Goal: Information Seeking & Learning: Check status

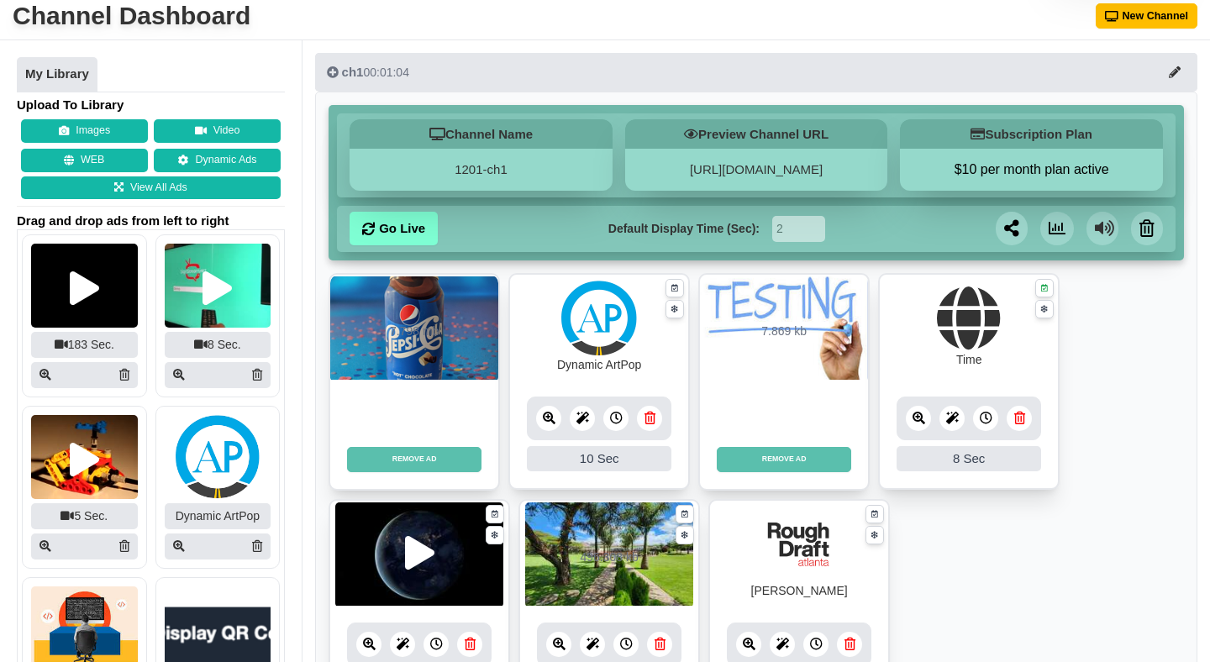
scroll to position [72, 0]
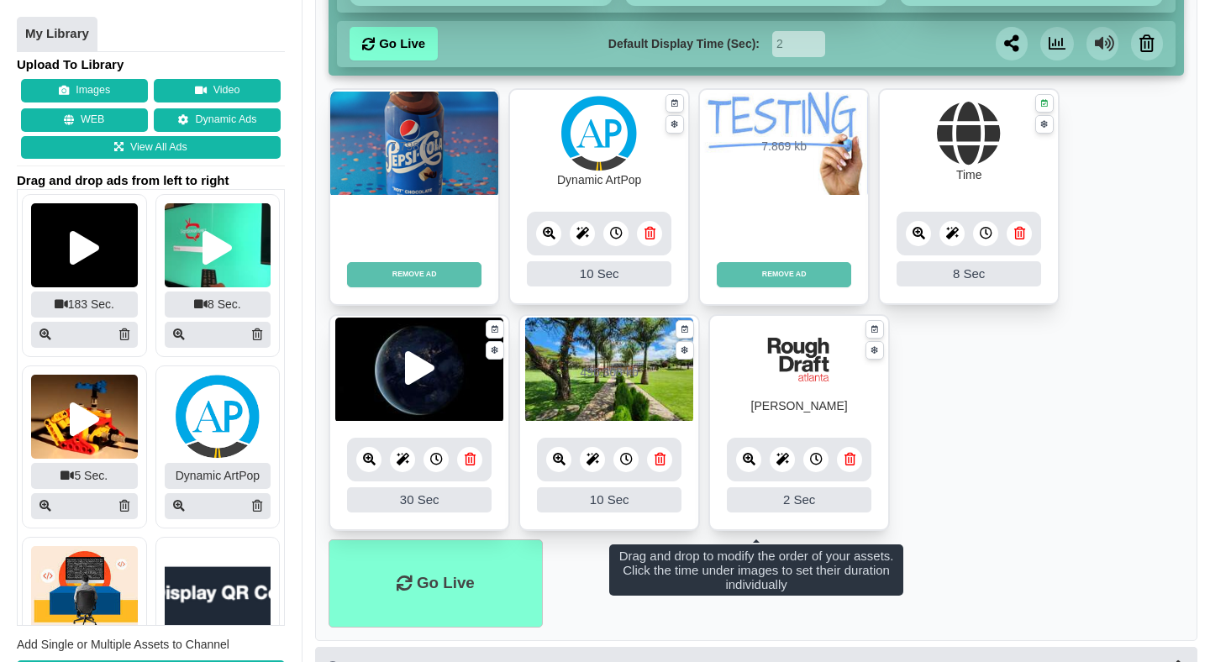
scroll to position [277, 0]
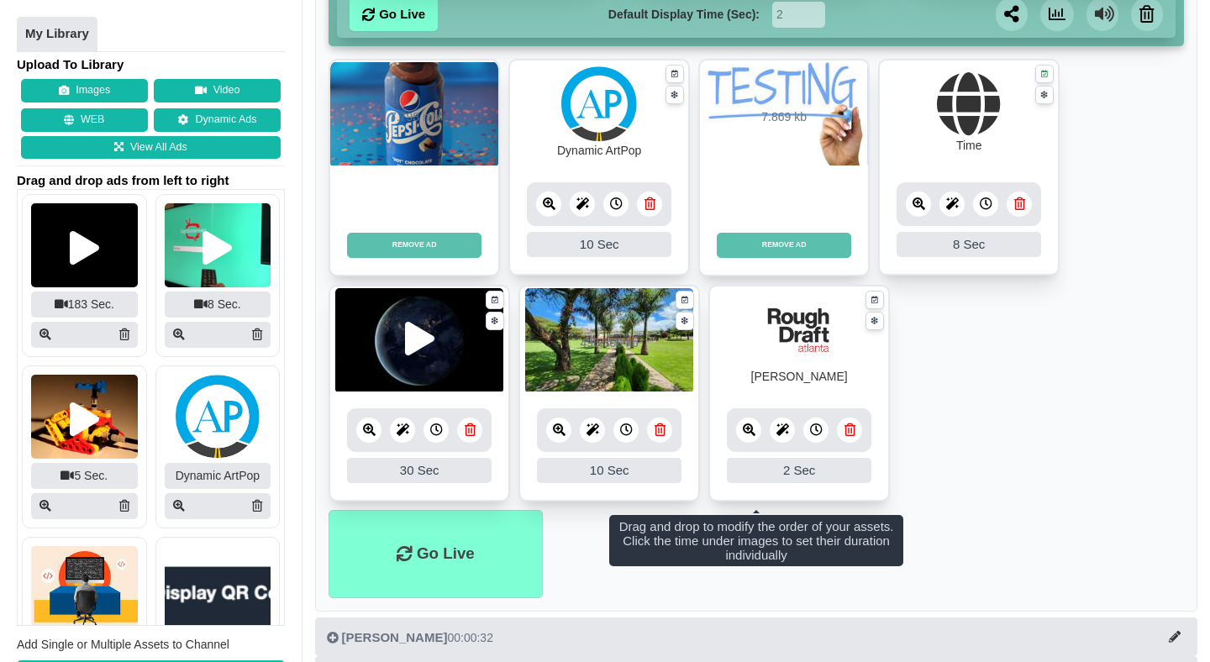
click at [550, 204] on icon at bounding box center [549, 204] width 13 height 13
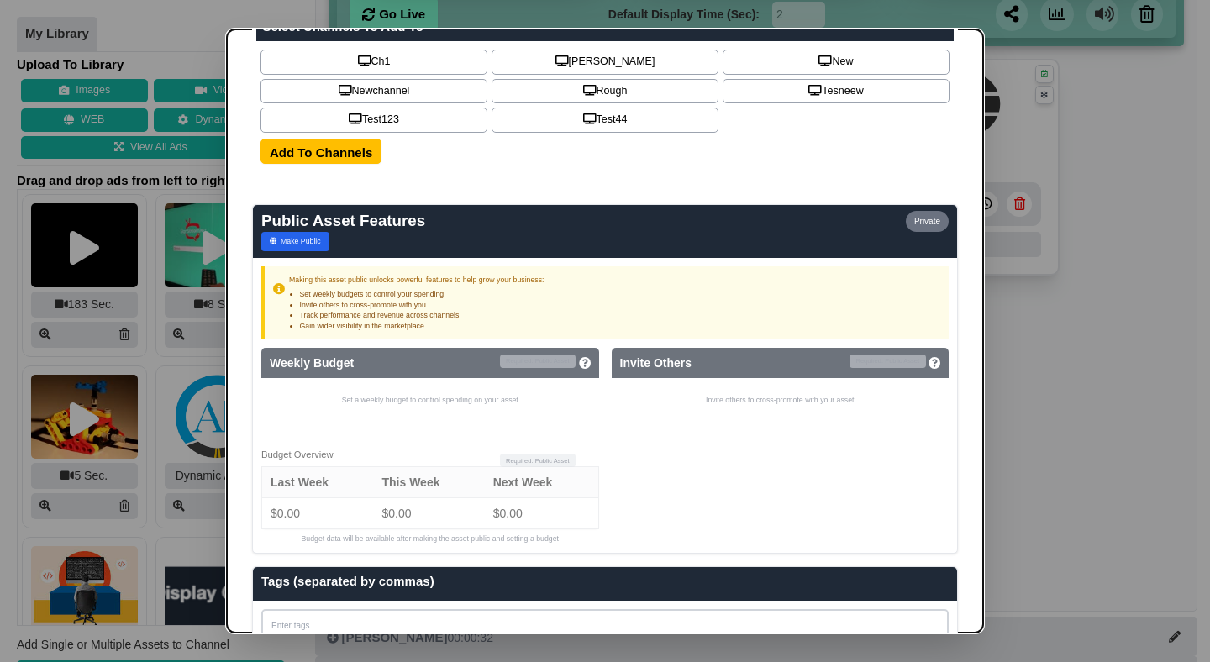
scroll to position [709, 0]
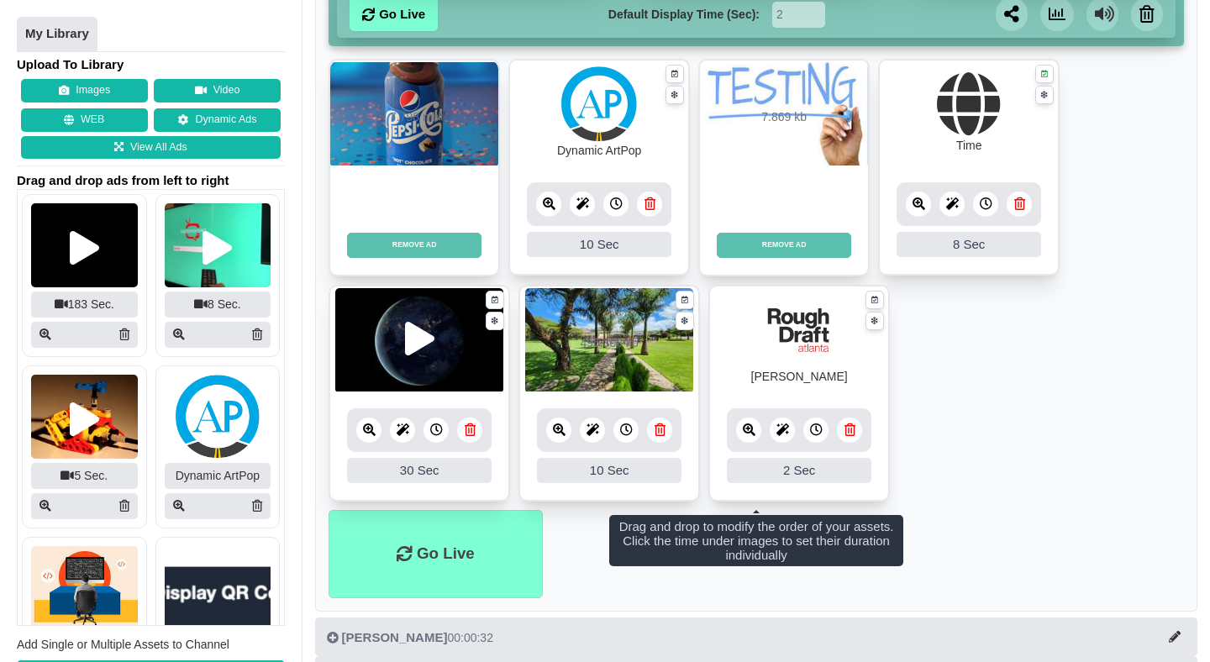
click at [558, 430] on icon at bounding box center [559, 430] width 13 height 13
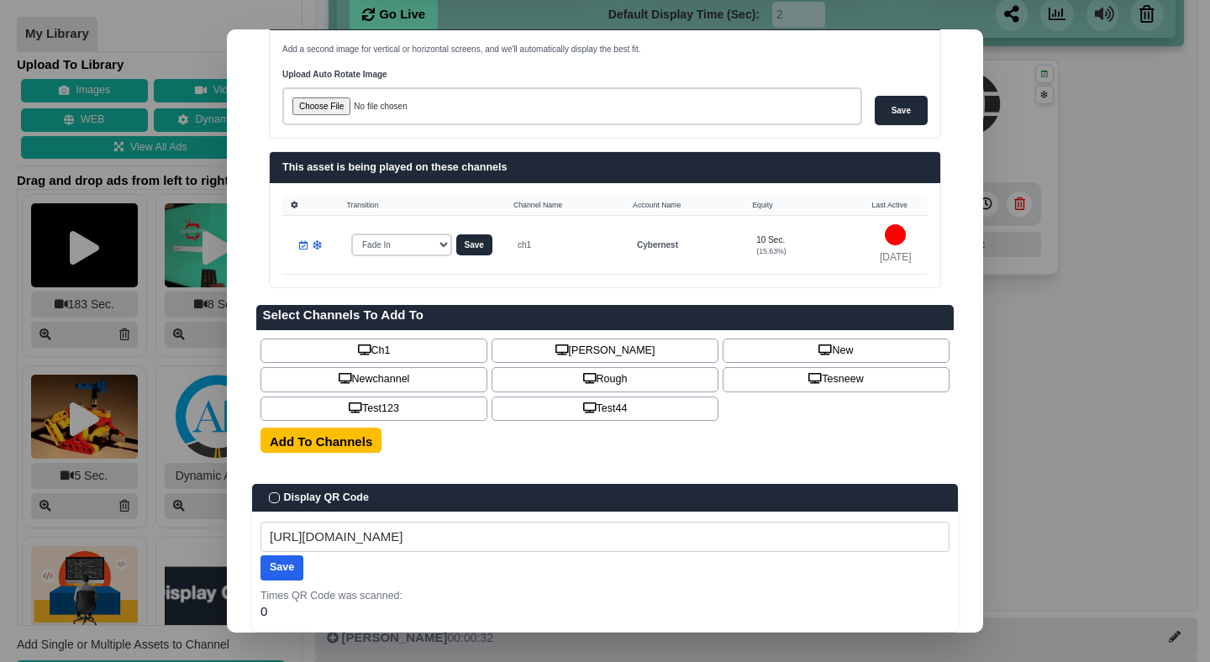
scroll to position [444, 0]
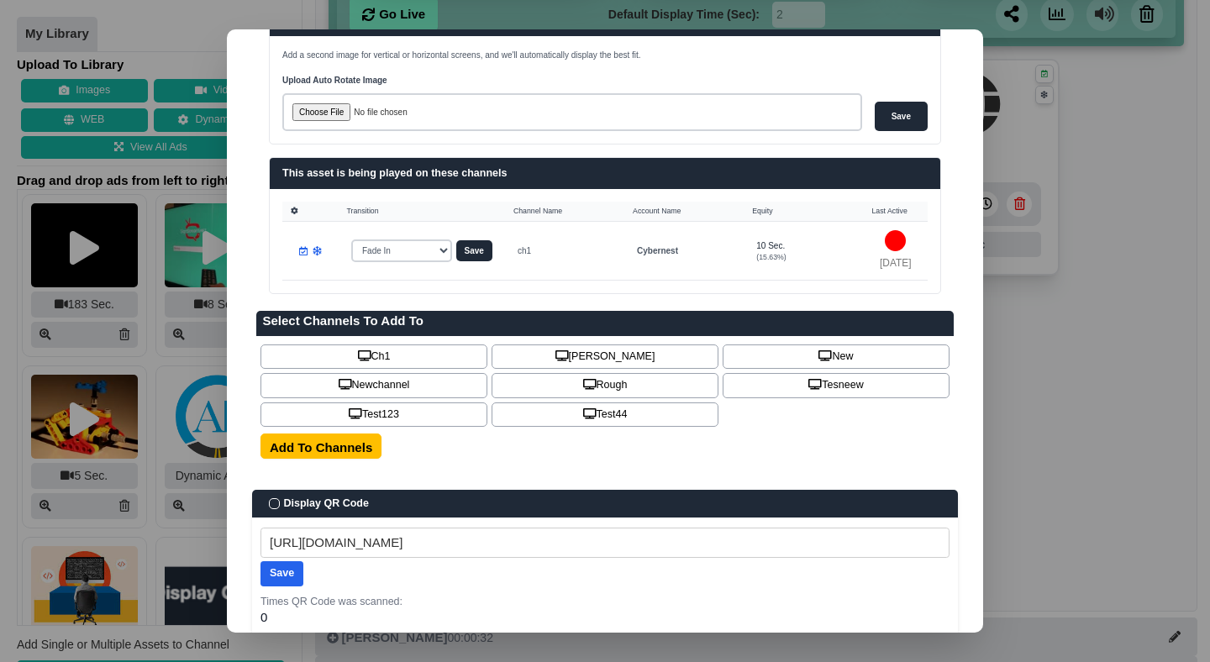
click at [345, 175] on h3 "This asset is being played on these channels" at bounding box center [605, 173] width 646 height 15
copy div "This asset is being played on these channels"
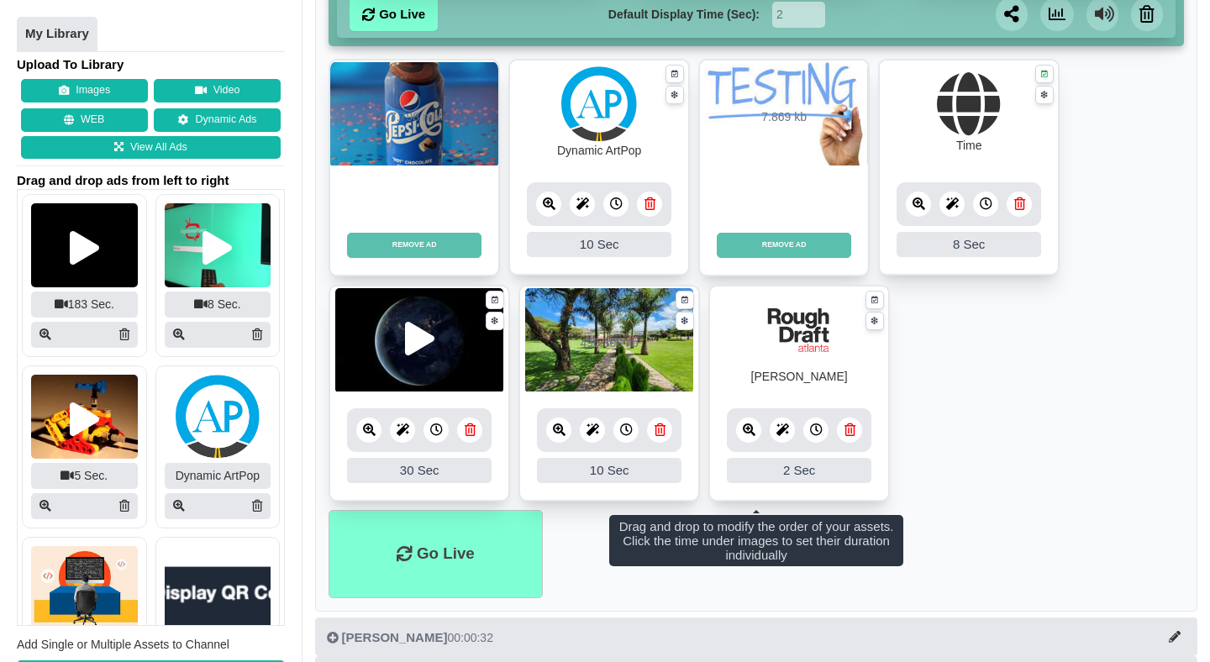
click at [376, 431] on link at bounding box center [368, 430] width 25 height 25
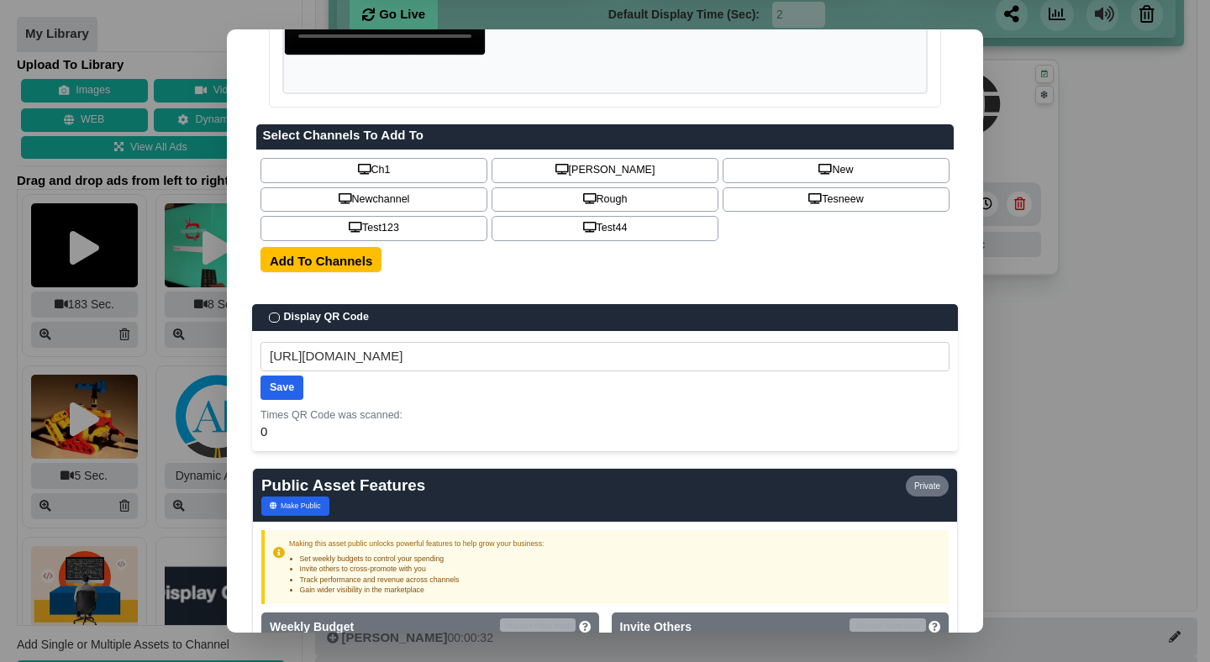
scroll to position [299, 0]
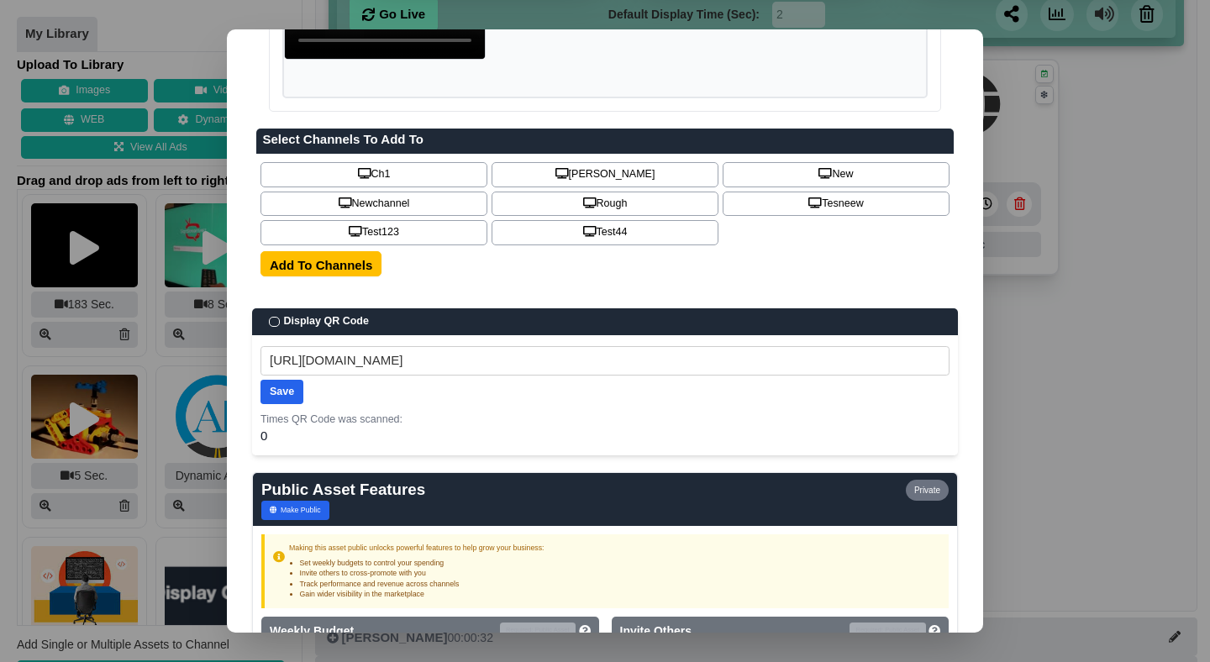
click at [611, 433] on div "Link for QR Code https://signstream-prod.s3.amazonaws.com/cache/video/file_exam…" at bounding box center [605, 395] width 706 height 120
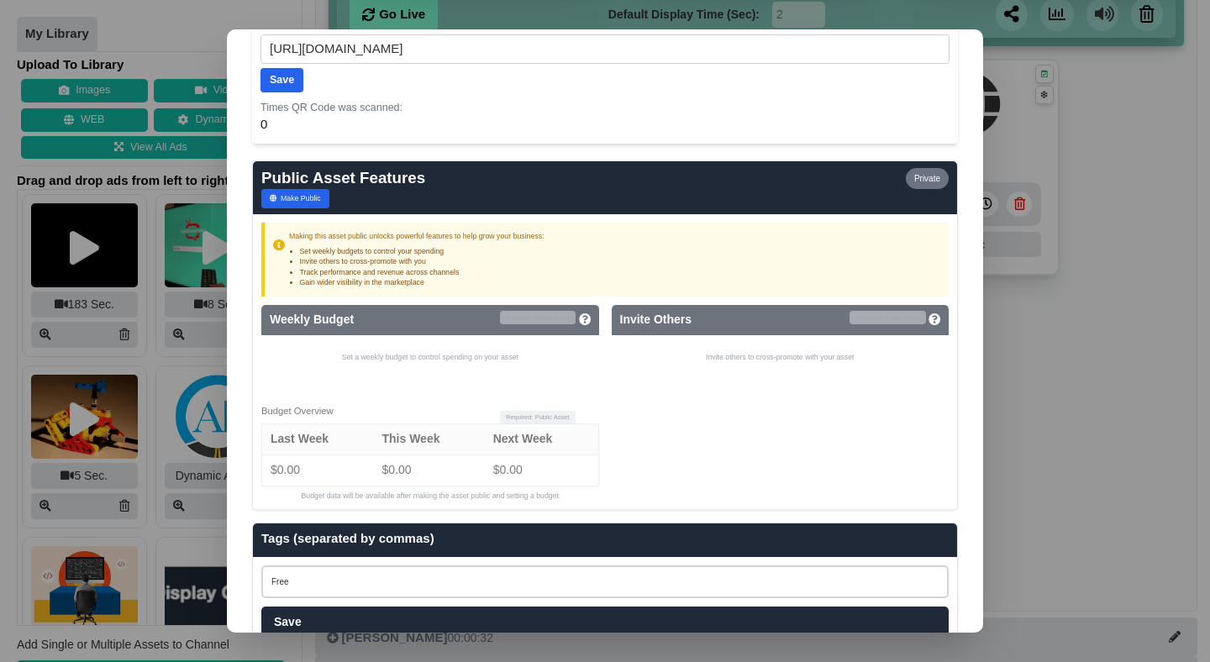
scroll to position [614, 0]
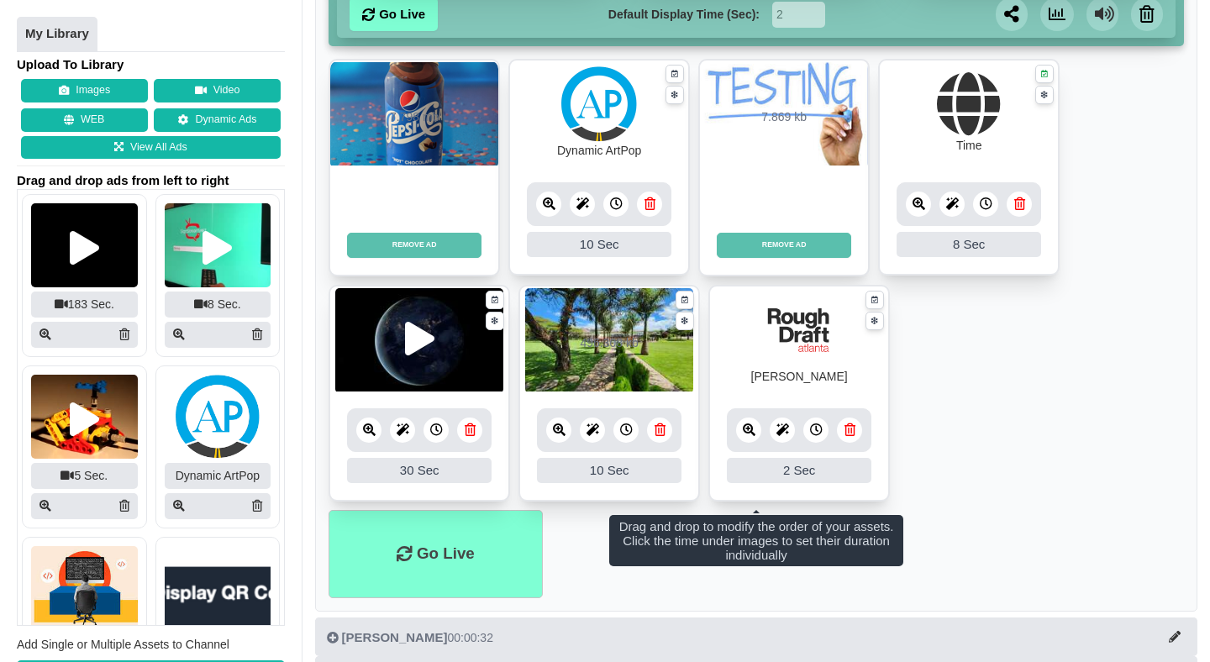
click at [562, 435] on icon at bounding box center [559, 430] width 13 height 13
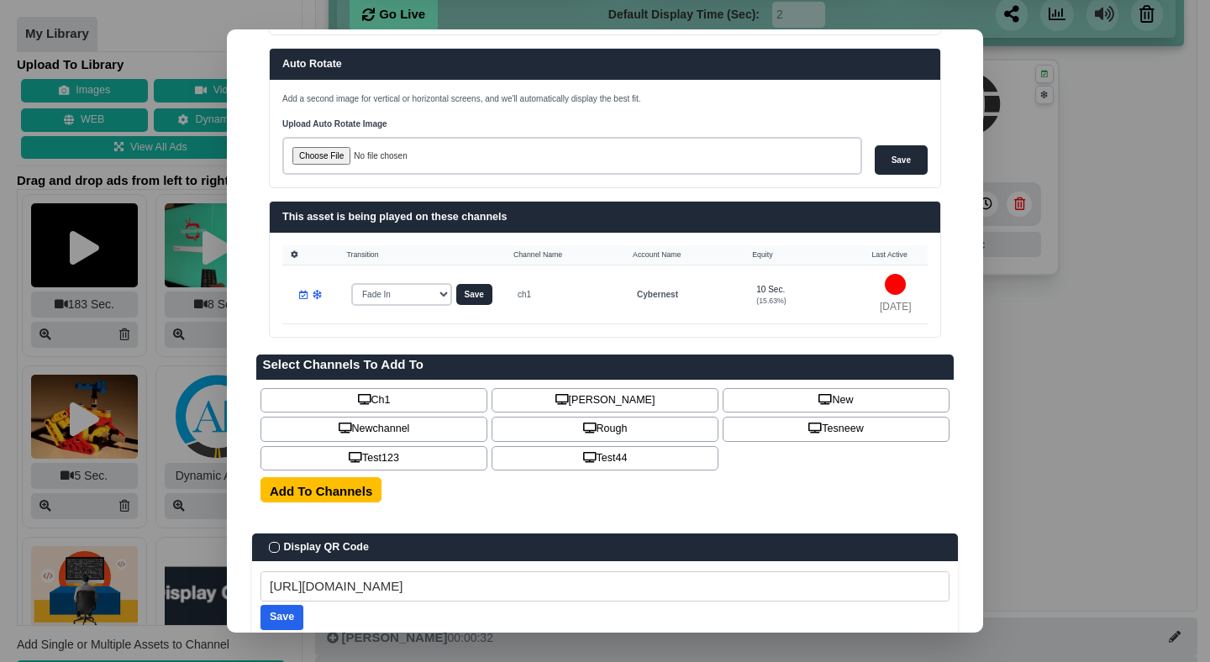
scroll to position [403, 0]
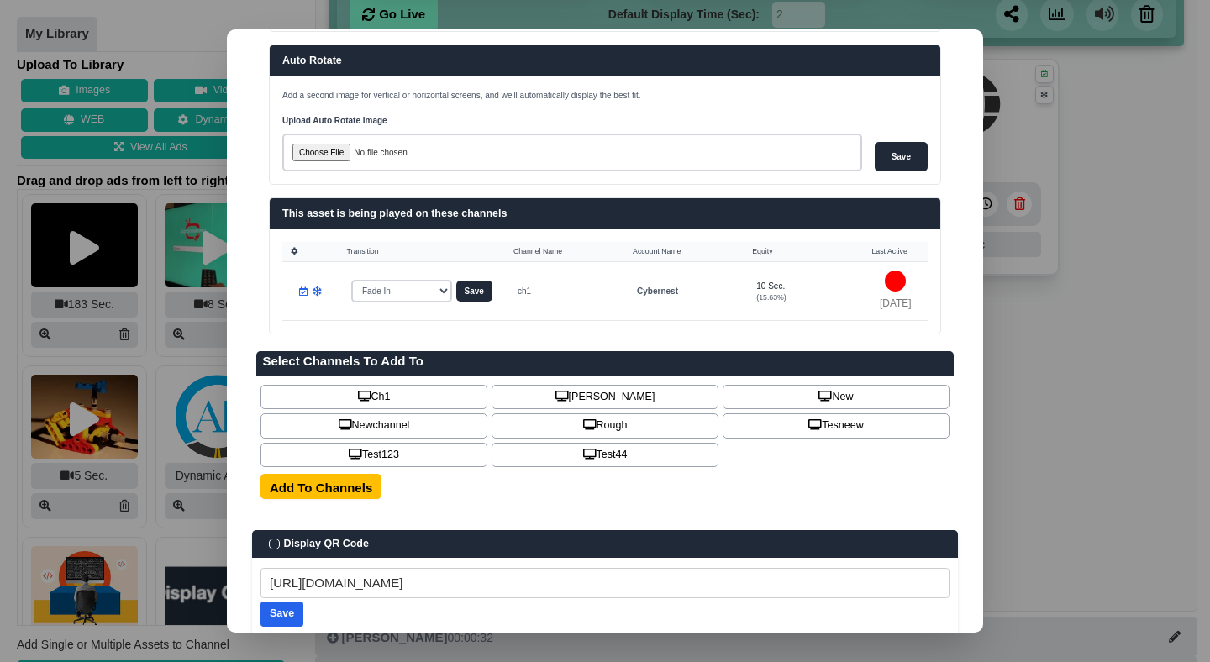
click at [391, 213] on h3 "This asset is being played on these channels" at bounding box center [605, 214] width 646 height 15
copy div "This asset is being played on these channels"
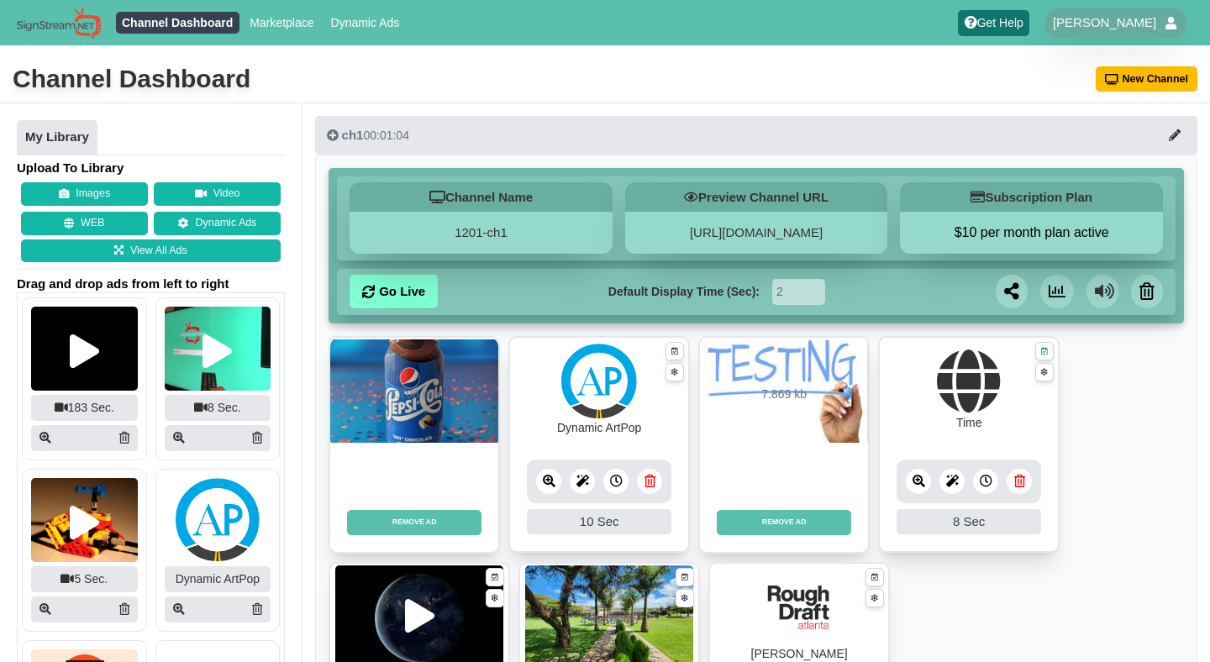
scroll to position [277, 0]
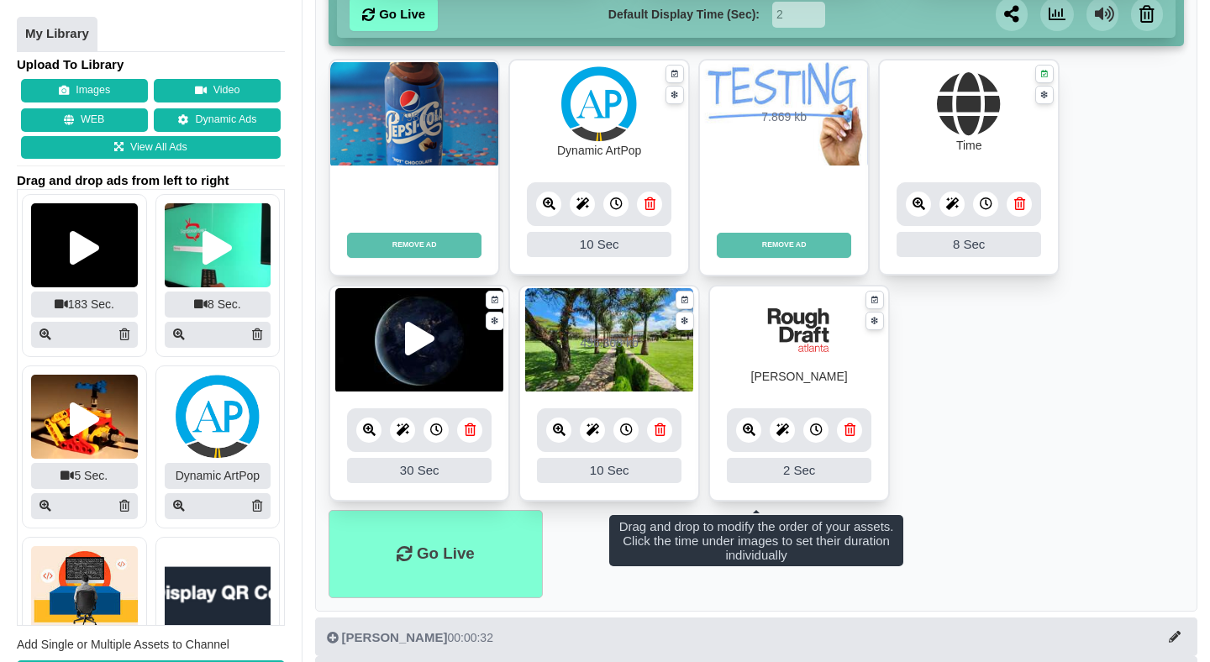
click at [373, 434] on icon at bounding box center [369, 430] width 13 height 13
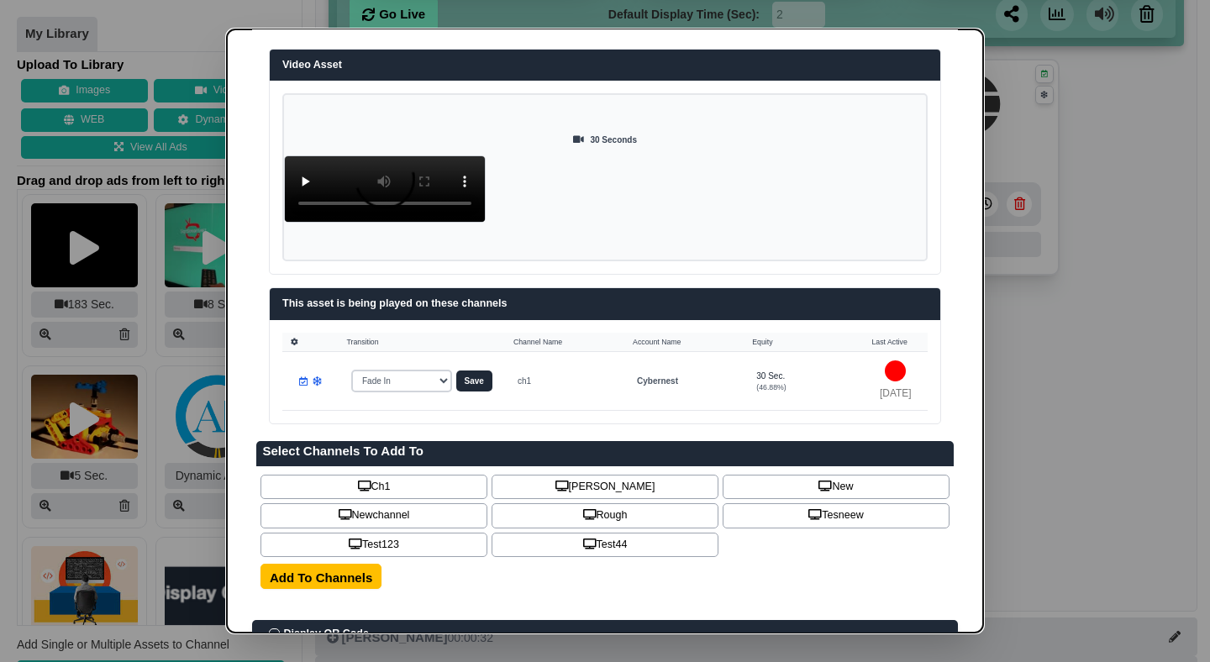
scroll to position [0, 0]
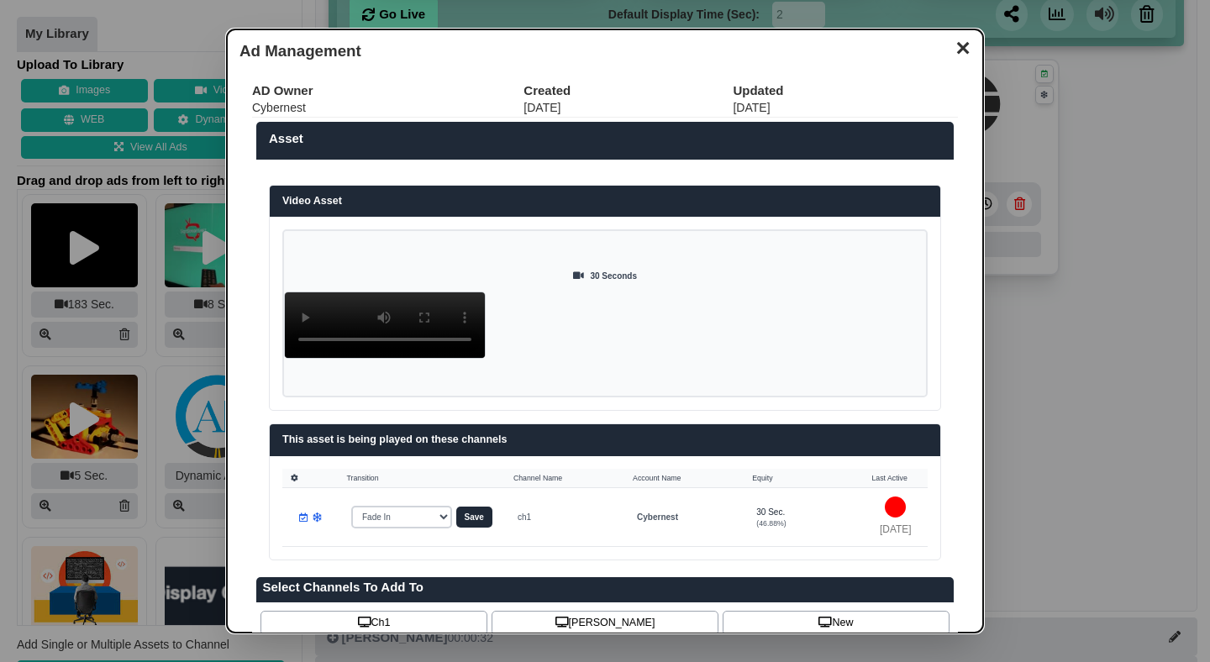
click at [964, 55] on button "✕" at bounding box center [962, 46] width 33 height 25
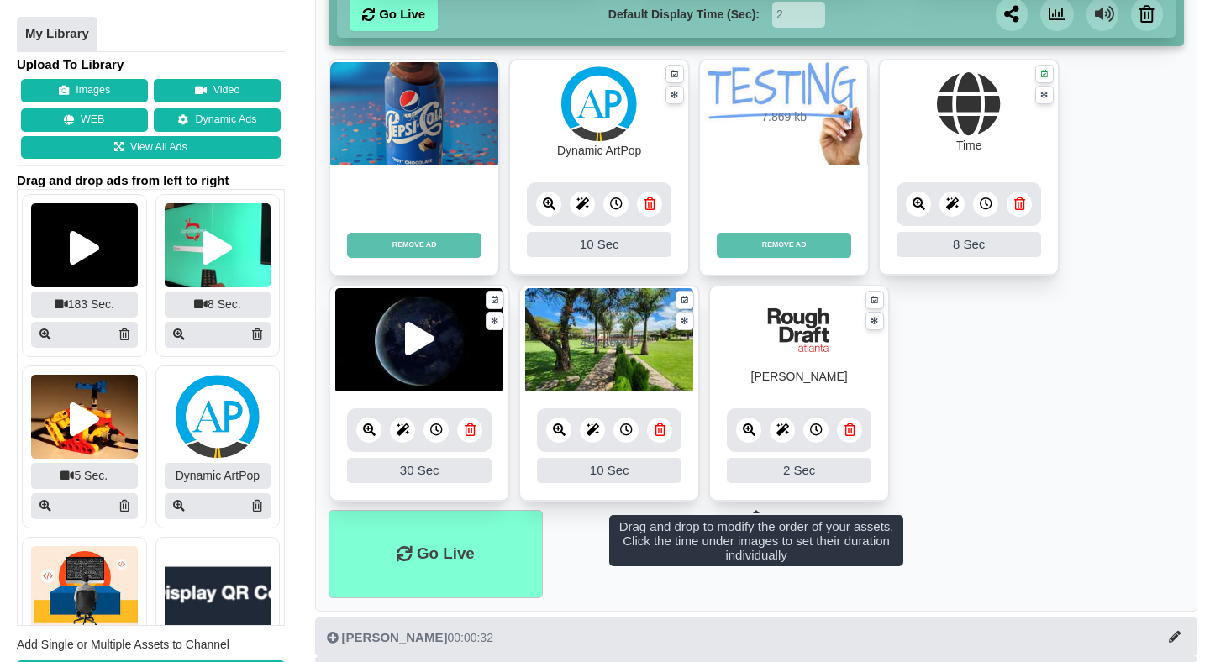
click at [556, 435] on icon at bounding box center [559, 430] width 13 height 13
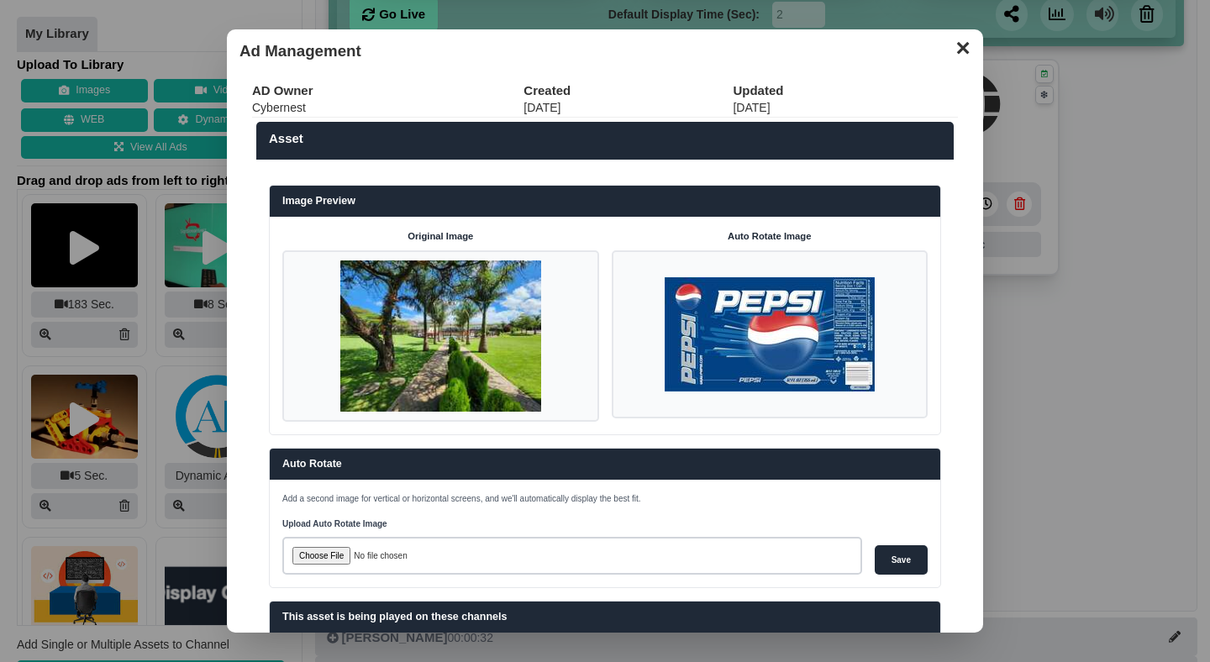
click at [962, 49] on button "✕" at bounding box center [962, 46] width 33 height 25
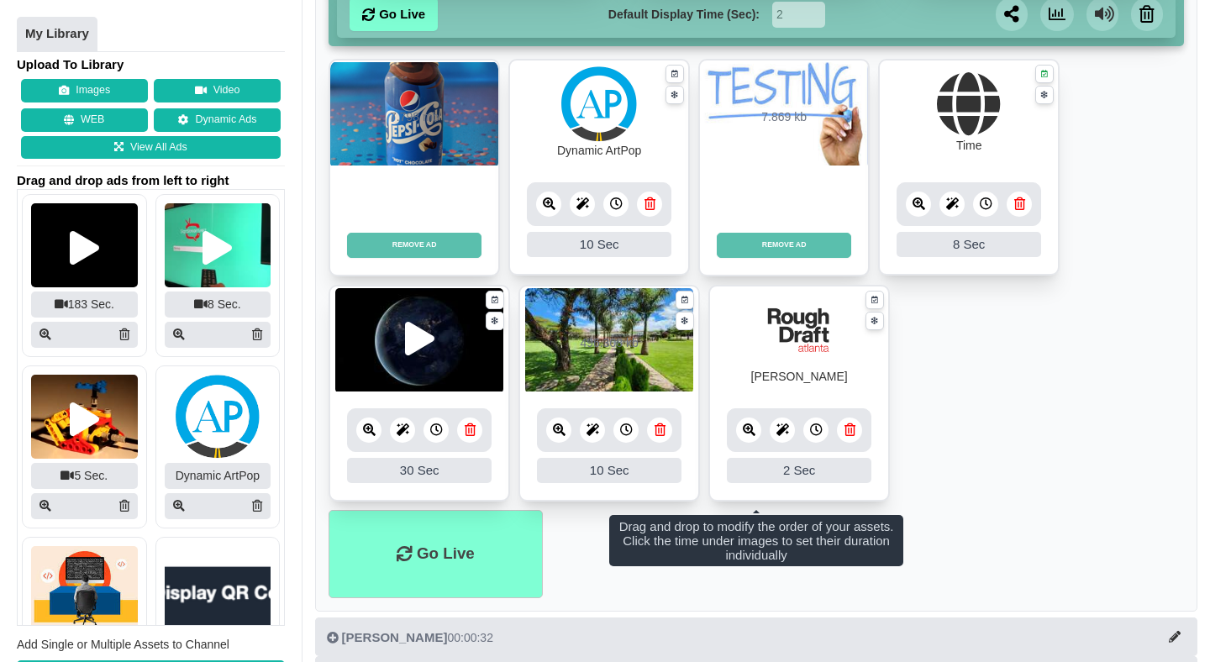
click at [753, 429] on icon at bounding box center [749, 430] width 13 height 13
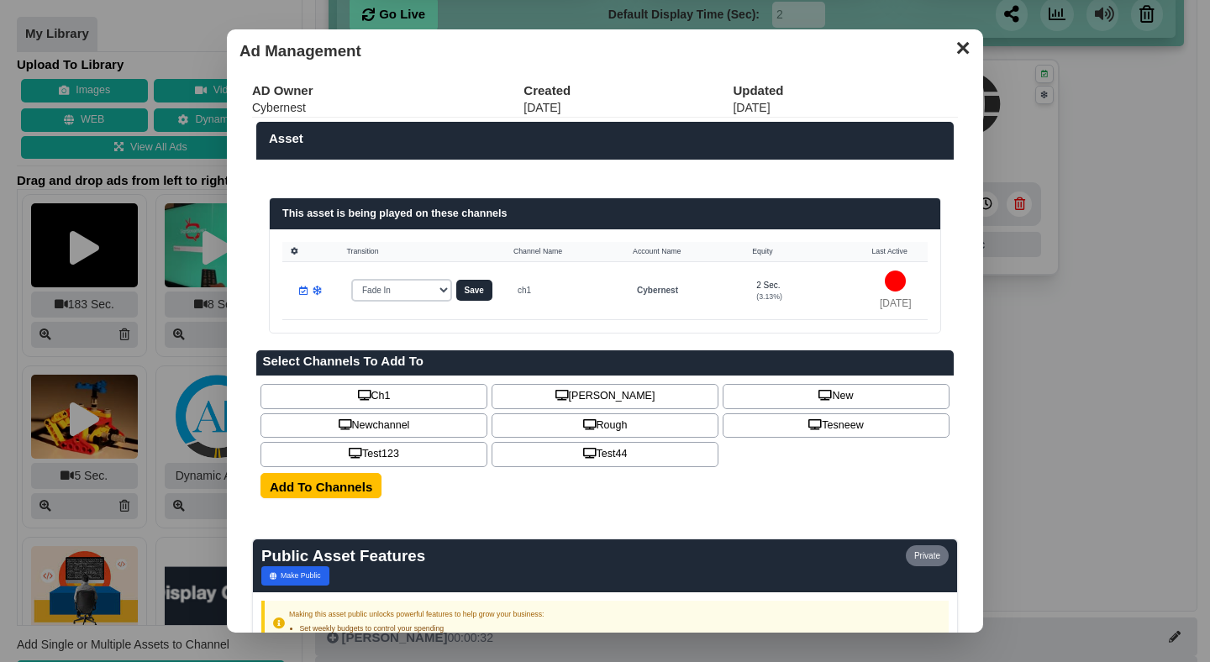
click at [956, 59] on button "✕" at bounding box center [962, 46] width 33 height 25
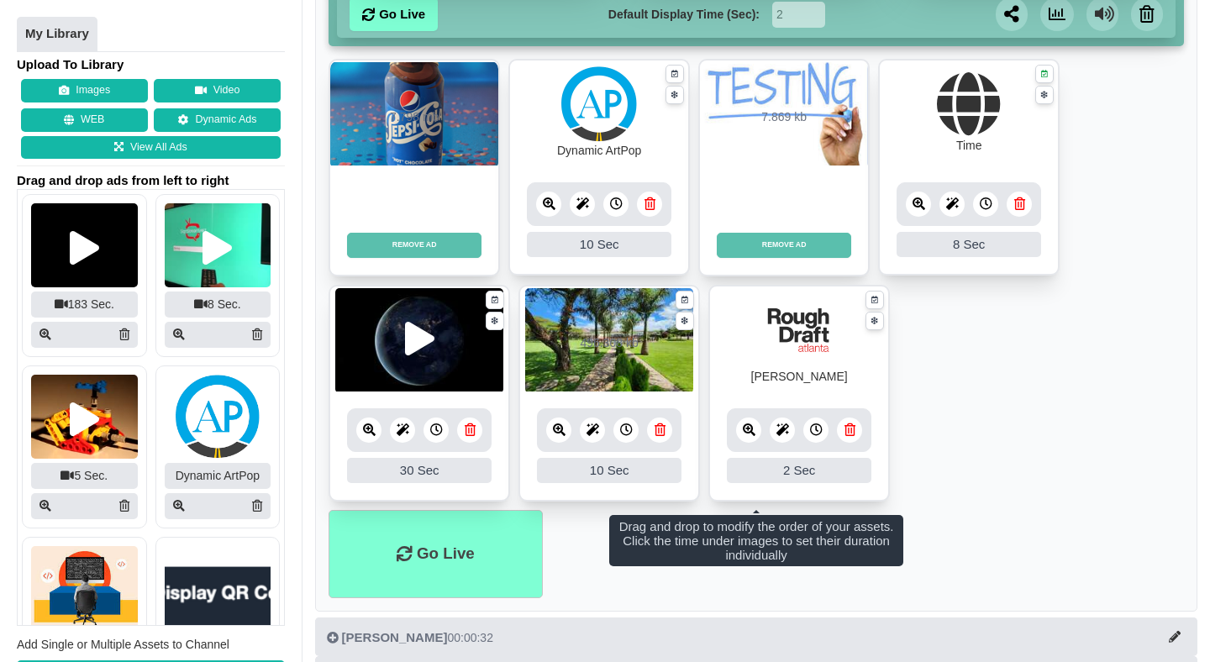
click at [921, 200] on icon at bounding box center [919, 204] width 13 height 13
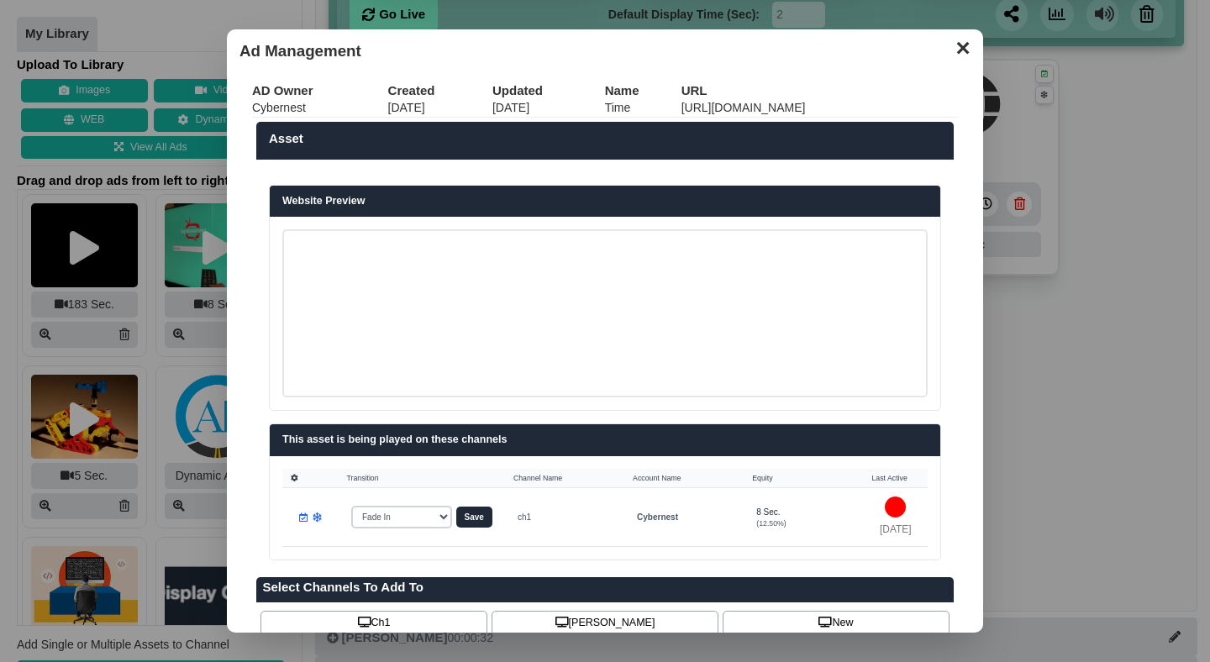
click at [968, 40] on button "✕" at bounding box center [962, 46] width 33 height 25
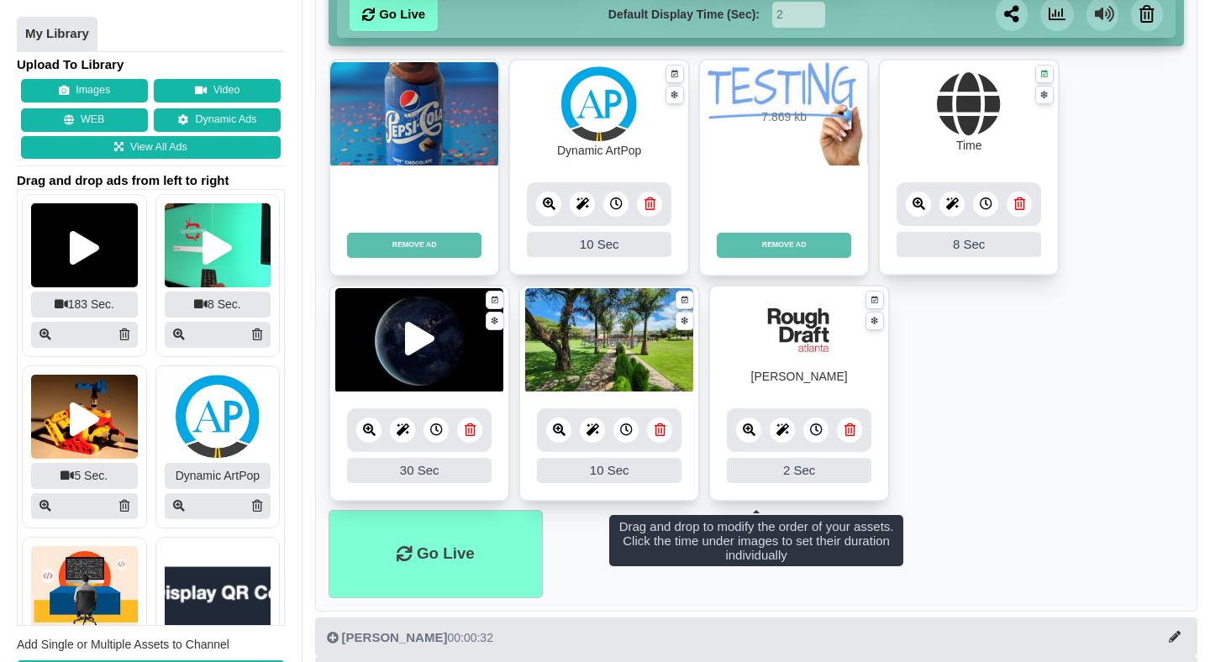
click at [546, 200] on icon at bounding box center [549, 204] width 13 height 13
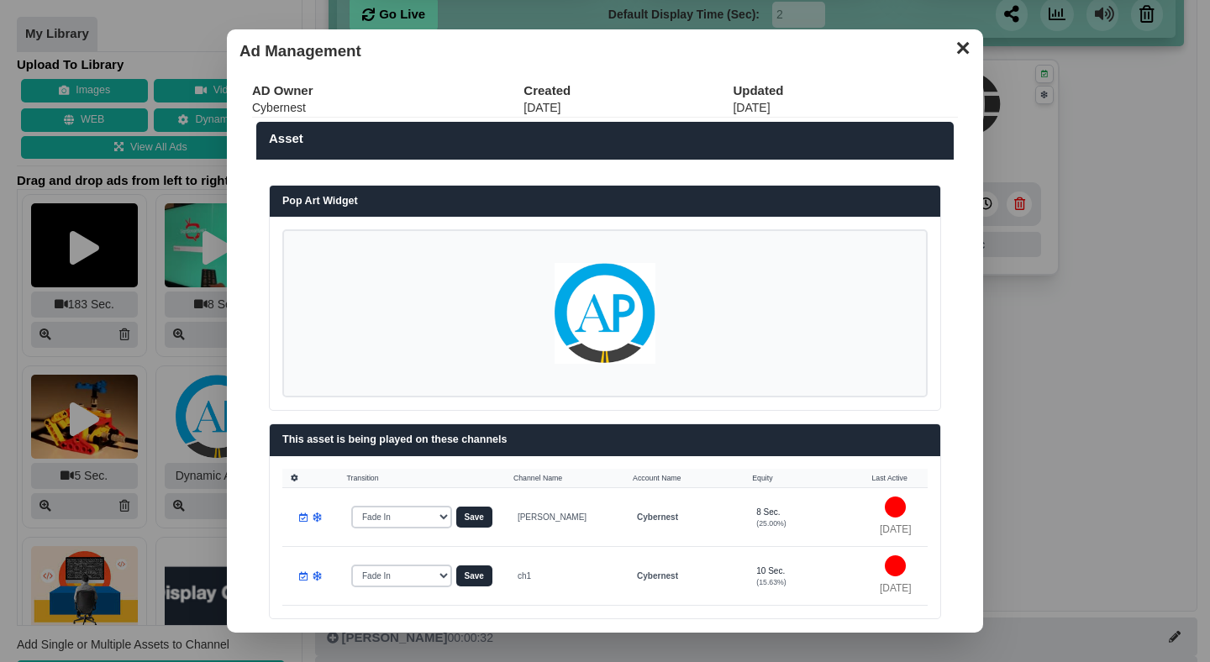
click at [968, 44] on button "✕" at bounding box center [962, 46] width 33 height 25
